Goal: Information Seeking & Learning: Find specific fact

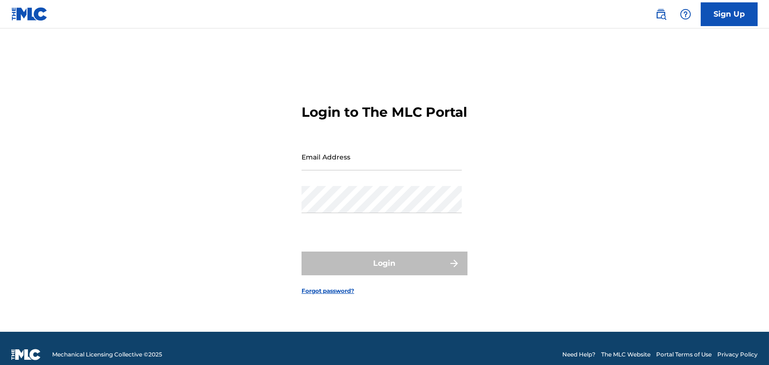
click at [322, 168] on input "Email Address" at bounding box center [382, 156] width 160 height 27
type input "[EMAIL_ADDRESS][DOMAIN_NAME]"
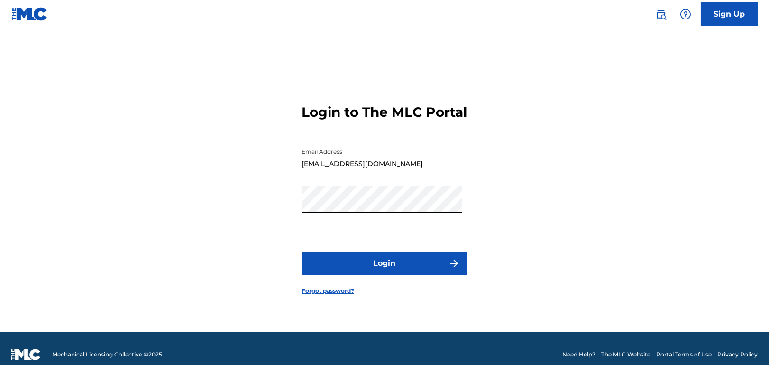
click at [368, 274] on button "Login" at bounding box center [385, 263] width 166 height 24
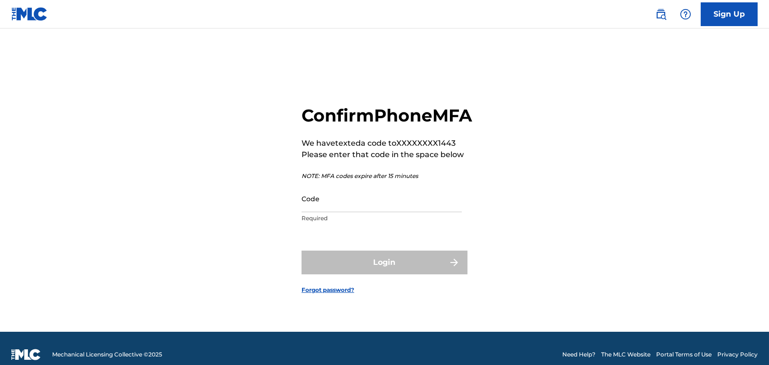
click at [348, 212] on input "Code" at bounding box center [382, 198] width 160 height 27
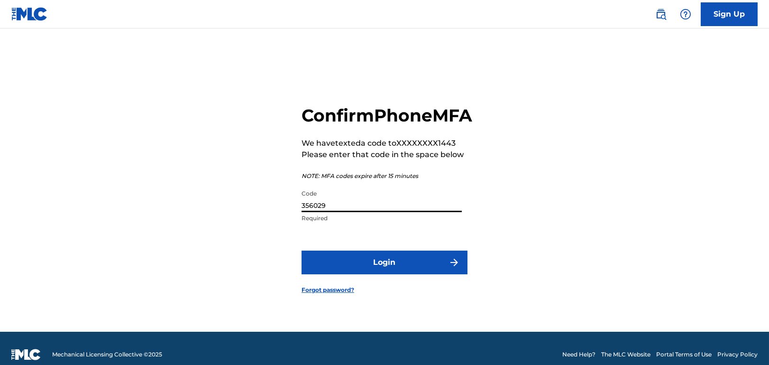
type input "356029"
click at [302, 250] on button "Login" at bounding box center [385, 262] width 166 height 24
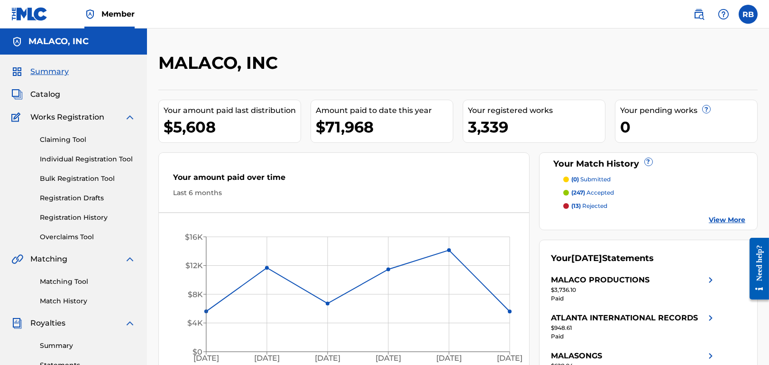
click at [40, 90] on span "Catalog" at bounding box center [45, 94] width 30 height 11
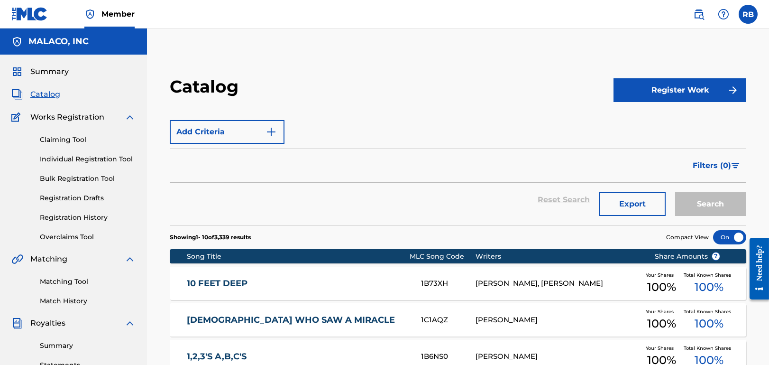
click at [363, 163] on div "Filters ( 0 )" at bounding box center [458, 165] width 577 height 34
click at [255, 130] on button "Add Criteria" at bounding box center [227, 132] width 115 height 24
click at [276, 129] on img "Search Form" at bounding box center [271, 131] width 11 height 11
click at [39, 100] on div "Summary Catalog Works Registration Claiming Tool Individual Registration Tool B…" at bounding box center [73, 299] width 147 height 488
click at [41, 94] on span "Catalog" at bounding box center [45, 94] width 30 height 11
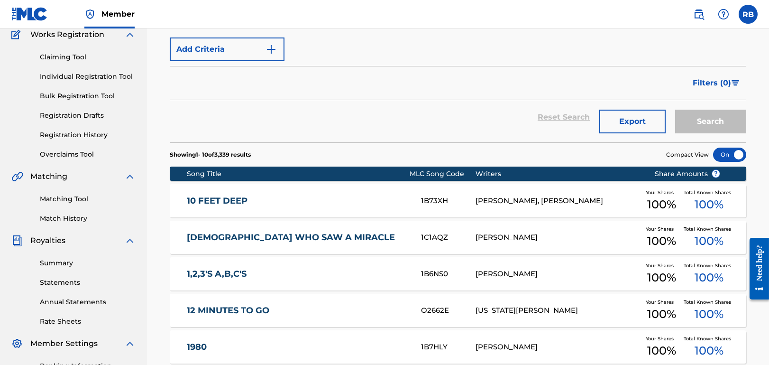
scroll to position [95, 0]
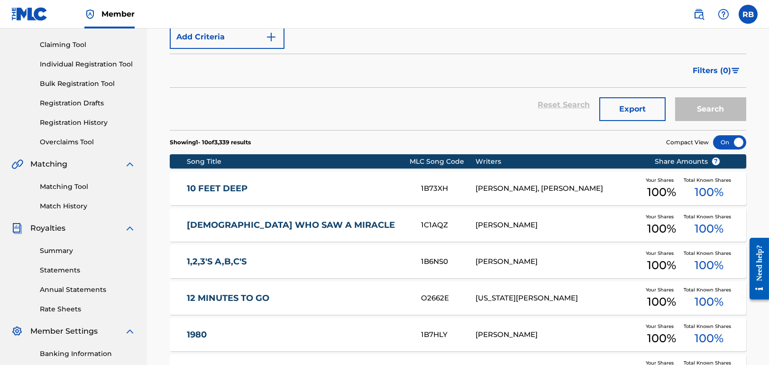
click at [355, 115] on div "Reset Search Export Search" at bounding box center [458, 105] width 577 height 34
click at [726, 101] on div "Search" at bounding box center [709, 105] width 76 height 34
click at [360, 55] on div "Filters ( 0 )" at bounding box center [458, 71] width 577 height 34
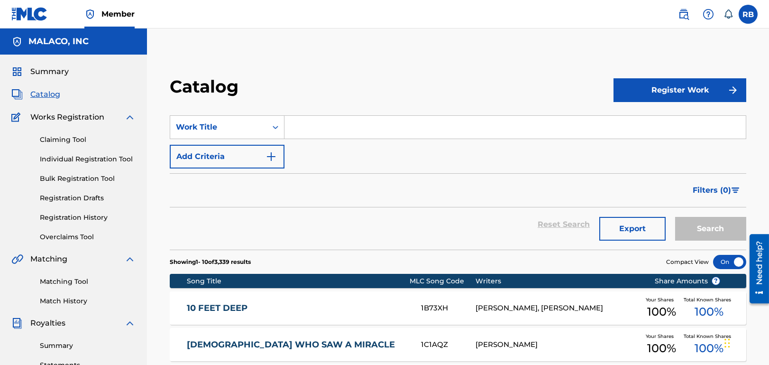
click at [350, 130] on input "Search Form" at bounding box center [516, 127] width 462 height 23
click at [676, 217] on button "Search" at bounding box center [711, 229] width 71 height 24
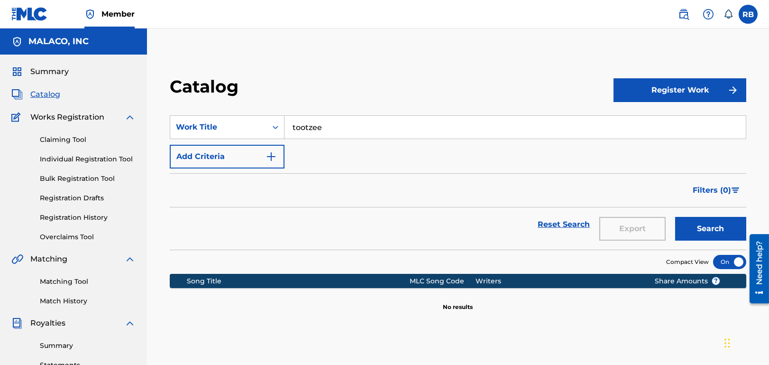
drag, startPoint x: 347, startPoint y: 131, endPoint x: 313, endPoint y: 125, distance: 34.8
click at [313, 125] on input "tootzee" at bounding box center [516, 127] width 462 height 23
type input "tootzie"
click at [676, 217] on button "Search" at bounding box center [711, 229] width 71 height 24
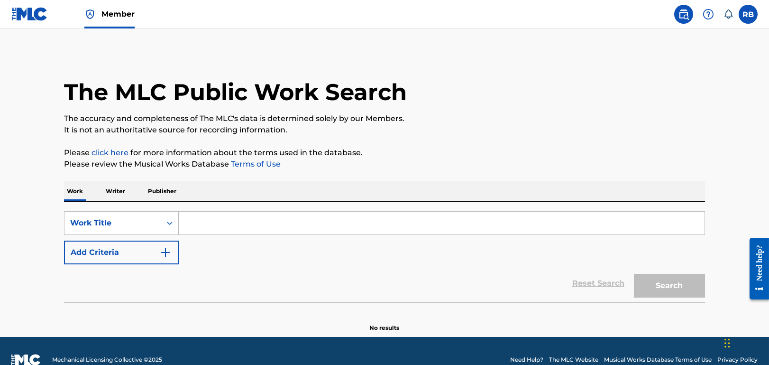
click at [205, 222] on input "Search Form" at bounding box center [442, 223] width 526 height 23
click at [634, 274] on button "Search" at bounding box center [669, 286] width 71 height 24
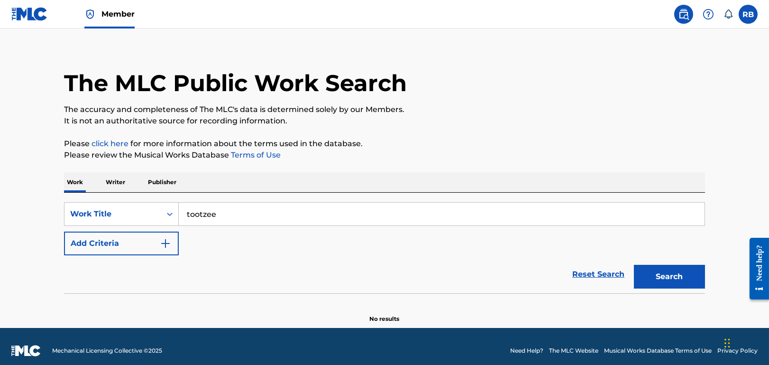
scroll to position [17, 0]
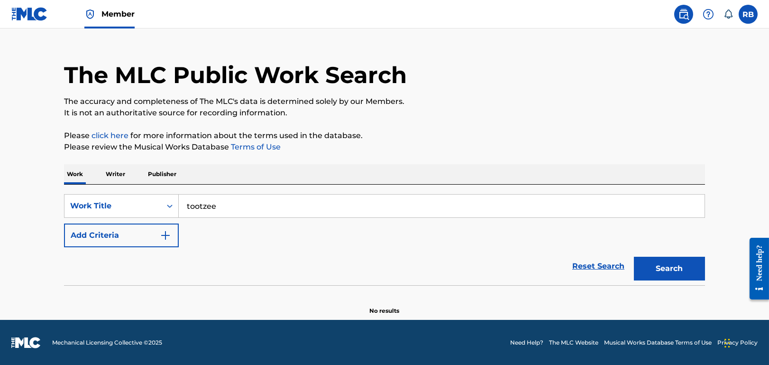
drag, startPoint x: 218, startPoint y: 206, endPoint x: 204, endPoint y: 212, distance: 14.6
click at [205, 211] on input "tootzee" at bounding box center [442, 206] width 526 height 23
click at [669, 260] on button "Search" at bounding box center [669, 269] width 71 height 24
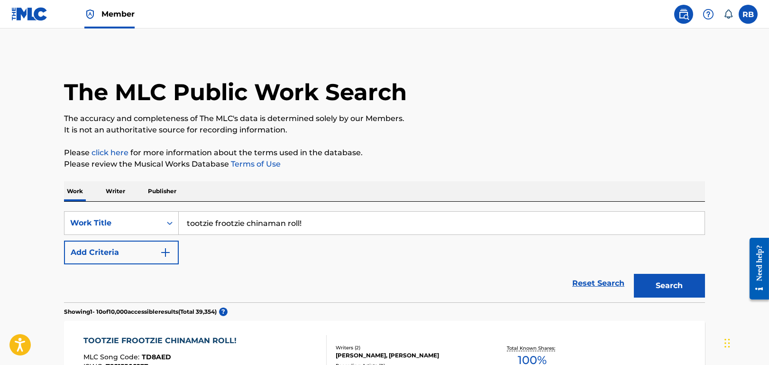
scroll to position [0, 0]
drag, startPoint x: 207, startPoint y: 224, endPoint x: 403, endPoint y: 222, distance: 195.5
click at [405, 222] on input "tootzie frootzie chinaman roll!" at bounding box center [442, 223] width 526 height 23
type input "tootzee"
click at [634, 274] on button "Search" at bounding box center [669, 286] width 71 height 24
